Goal: Find specific page/section: Find specific page/section

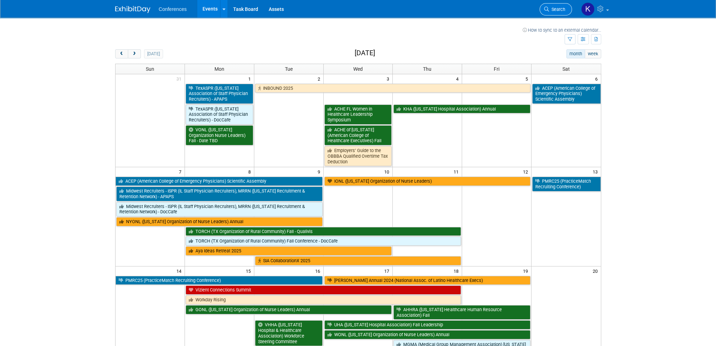
click at [563, 10] on span "Search" at bounding box center [557, 9] width 16 height 5
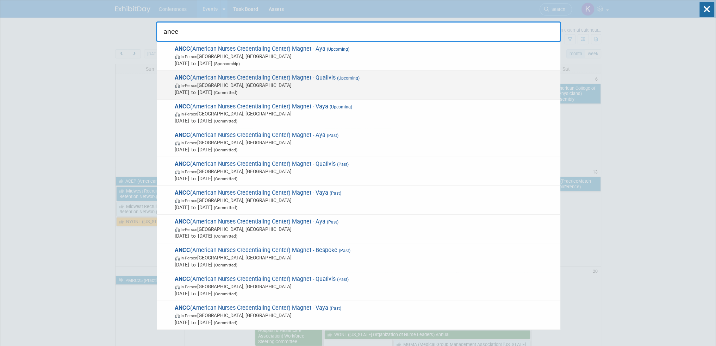
type input "ancc"
click at [394, 83] on span "In-Person [GEOGRAPHIC_DATA], [GEOGRAPHIC_DATA]" at bounding box center [366, 85] width 382 height 7
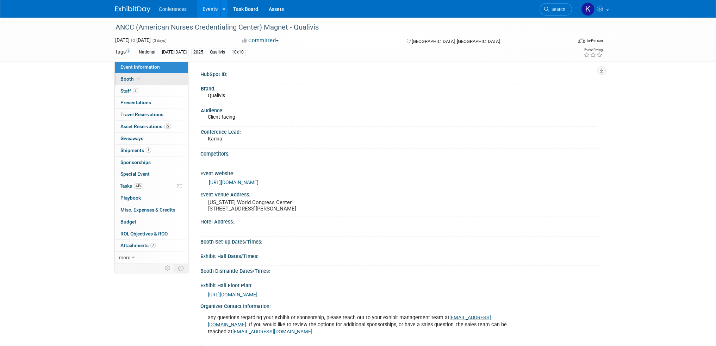
click at [133, 77] on span "Booth" at bounding box center [130, 79] width 21 height 6
